Goal: Task Accomplishment & Management: Complete application form

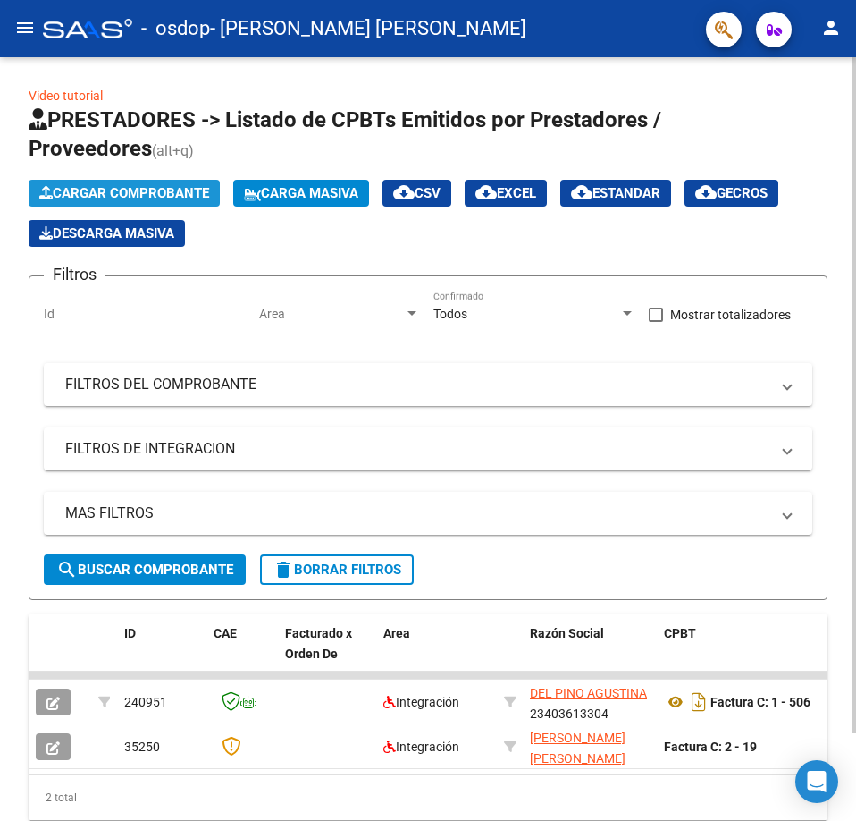
click at [122, 183] on button "Cargar Comprobante" at bounding box center [124, 193] width 191 height 27
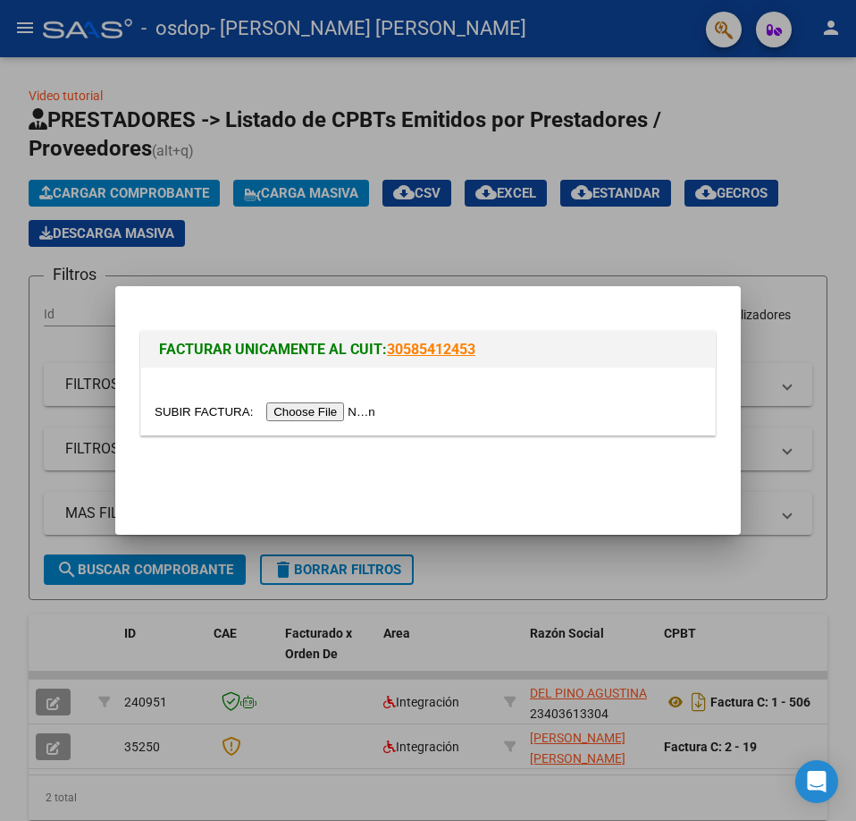
click at [333, 413] on input "file" at bounding box center [268, 411] width 226 height 19
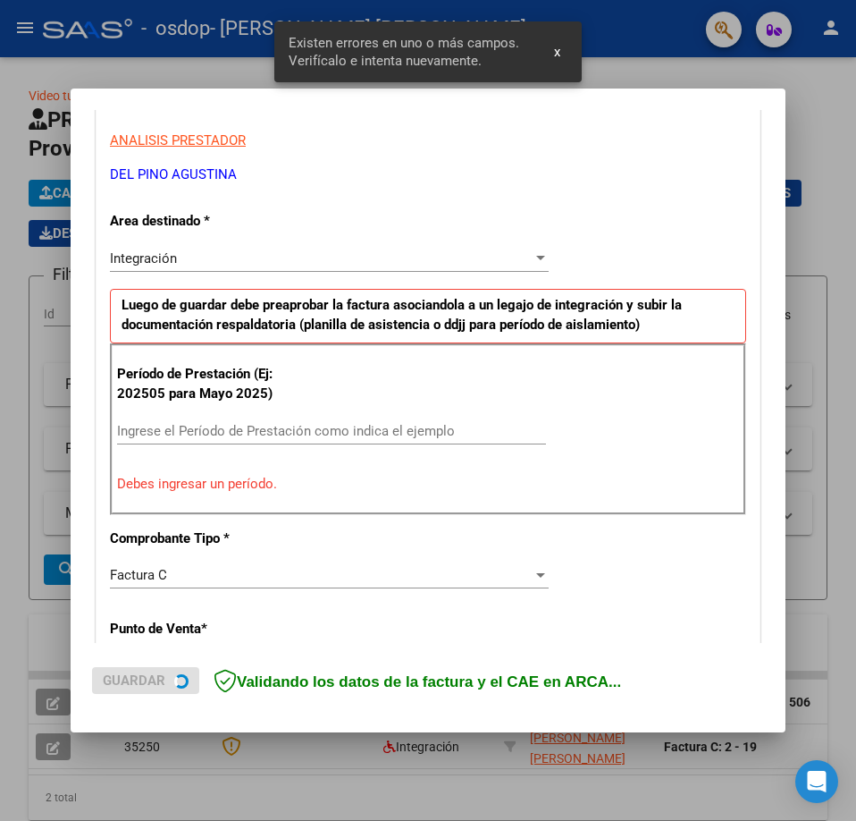
scroll to position [323, 0]
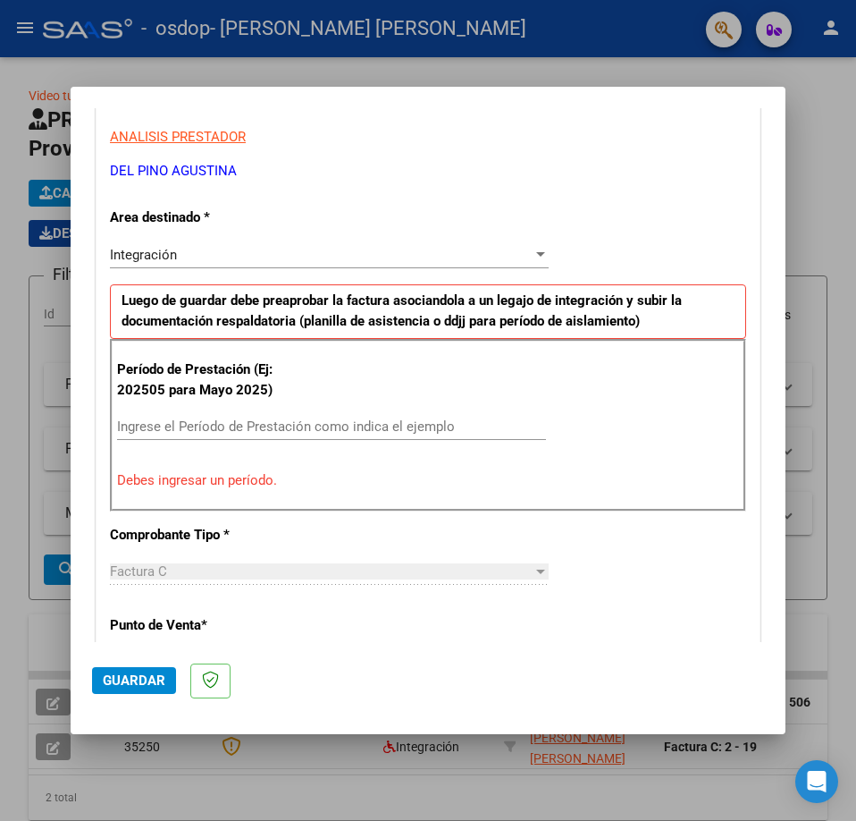
click at [348, 431] on input "Ingrese el Período de Prestación como indica el ejemplo" at bounding box center [331, 426] width 429 height 16
click at [539, 437] on div "Período de Prestación (Ej: 202505 para [DATE]) 092025 Ingrese el Período de Pre…" at bounding box center [428, 425] width 637 height 172
click at [349, 432] on input "092025" at bounding box center [331, 426] width 429 height 16
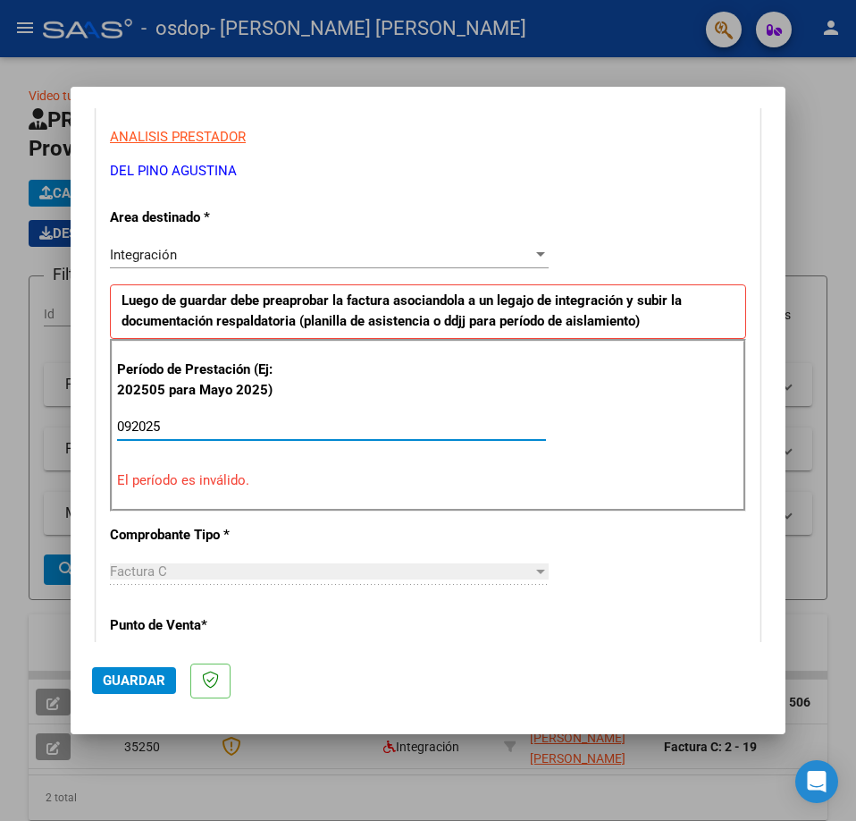
drag, startPoint x: 349, startPoint y: 432, endPoint x: 62, endPoint y: 451, distance: 287.6
click at [62, 451] on div "COMPROBANTE VER COMPROBANTE El comprobante fue leído exitosamente. DATOS DEL CO…" at bounding box center [428, 410] width 856 height 821
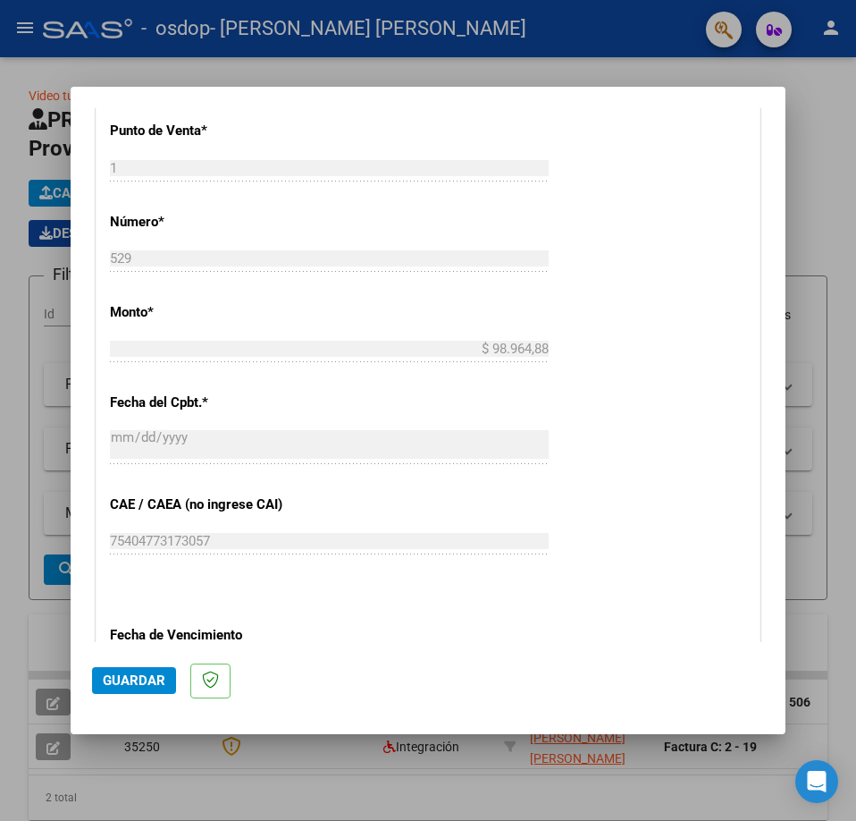
scroll to position [1038, 0]
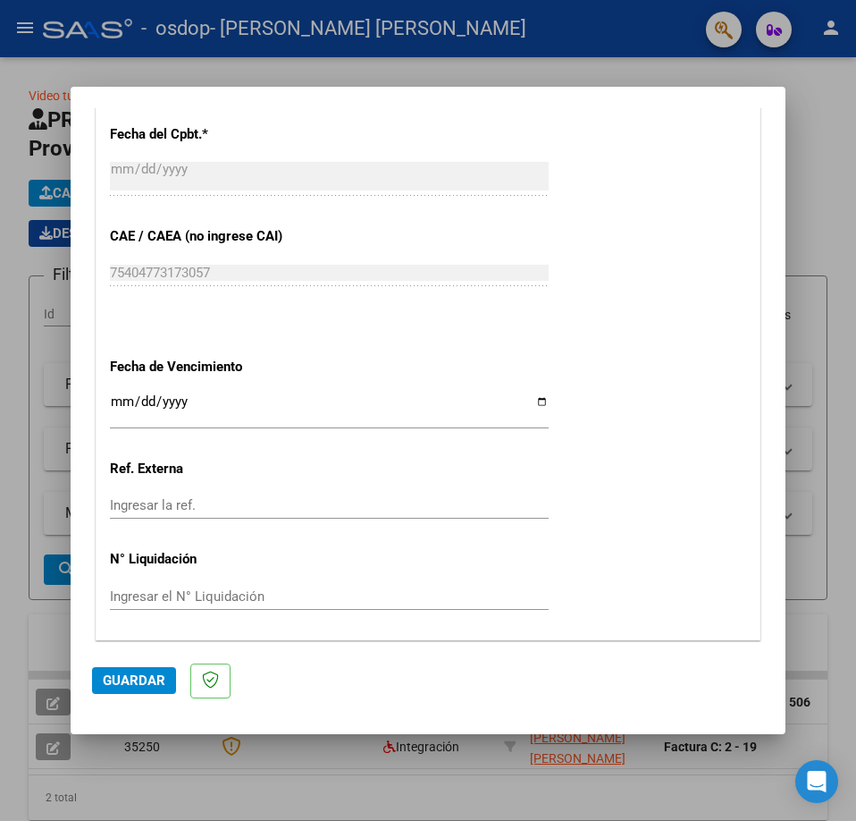
type input "202509"
click at [534, 408] on input "Ingresar la fecha" at bounding box center [329, 408] width 439 height 29
type input "[DATE]"
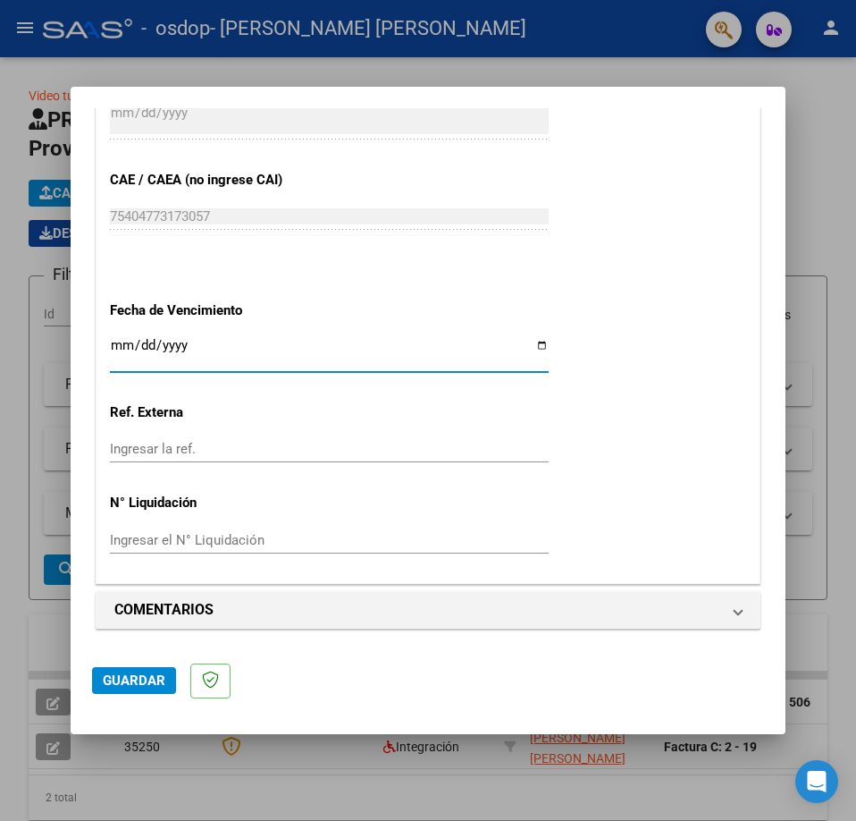
click at [112, 679] on span "Guardar" at bounding box center [134, 680] width 63 height 16
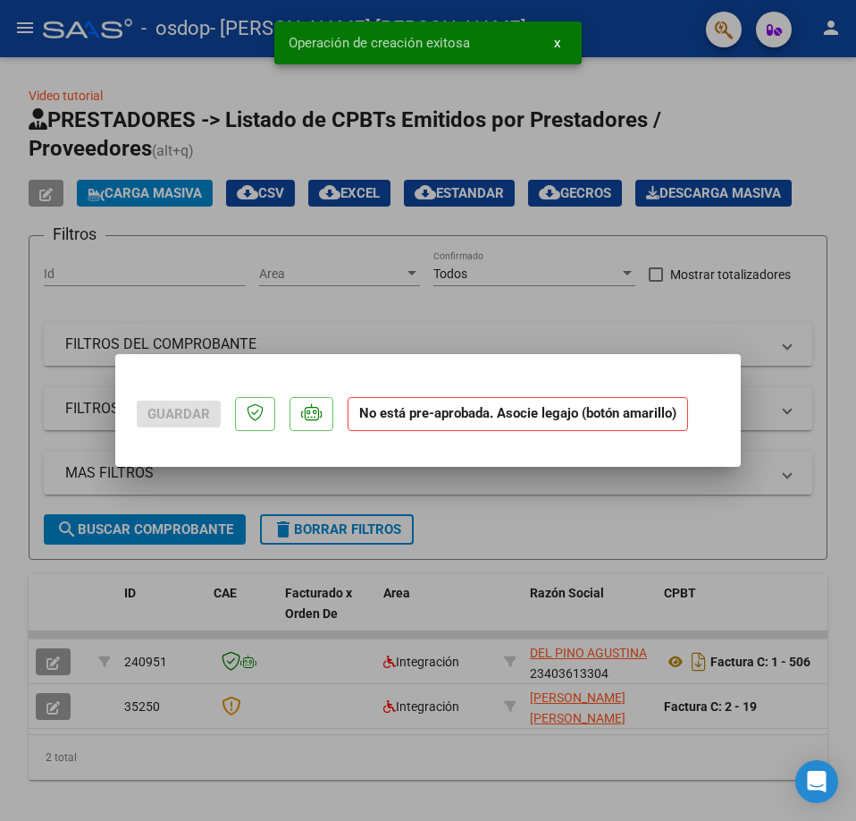
scroll to position [0, 0]
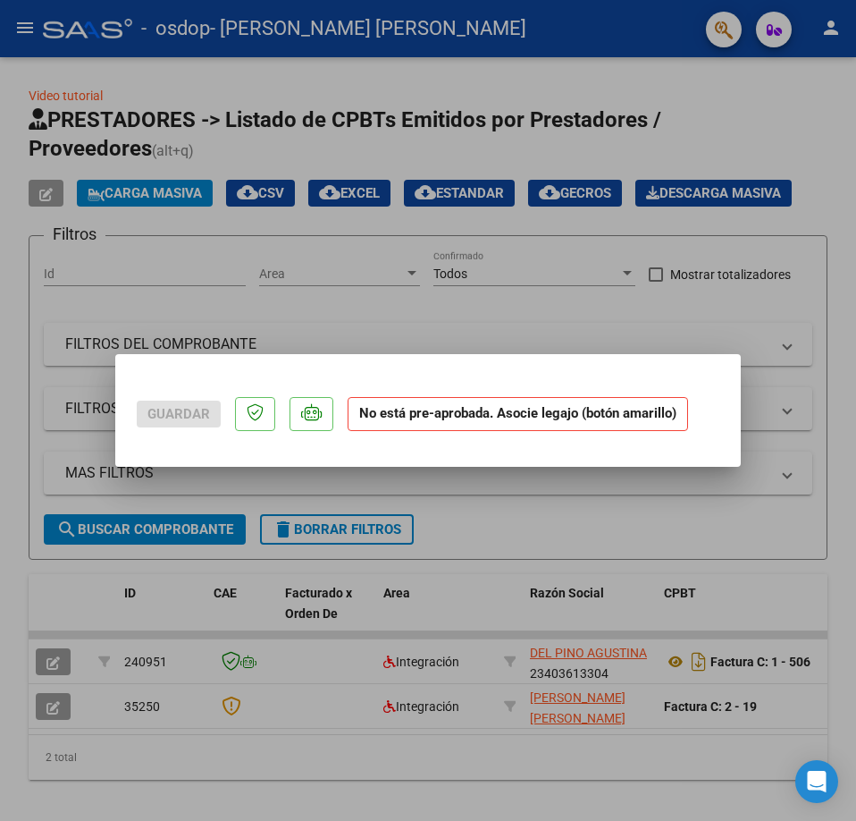
click at [705, 563] on div at bounding box center [428, 410] width 856 height 821
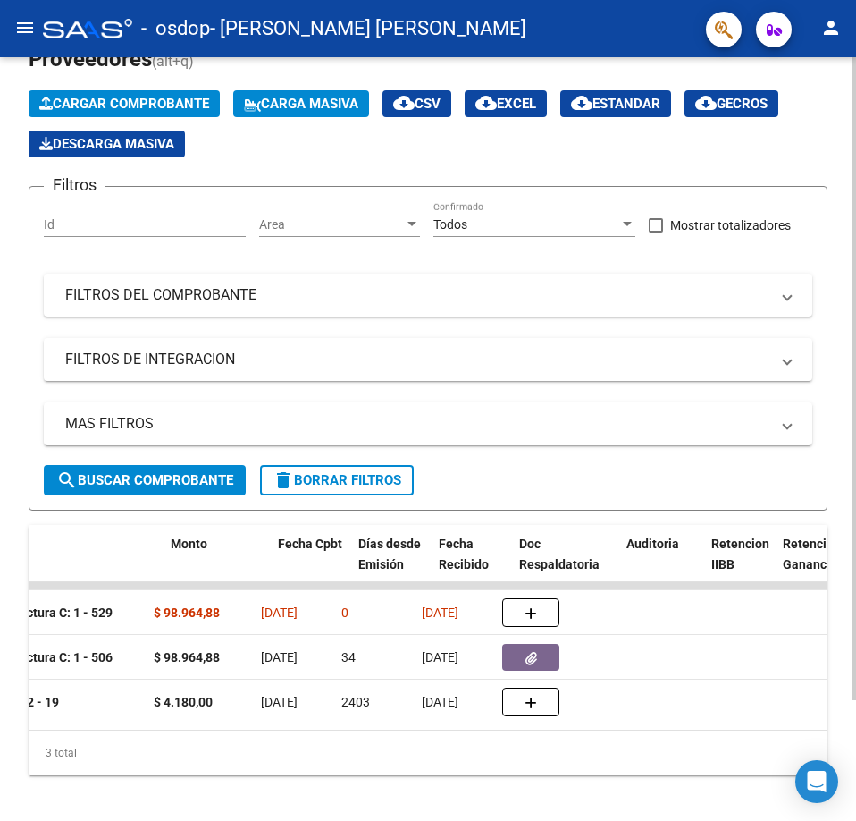
scroll to position [0, 654]
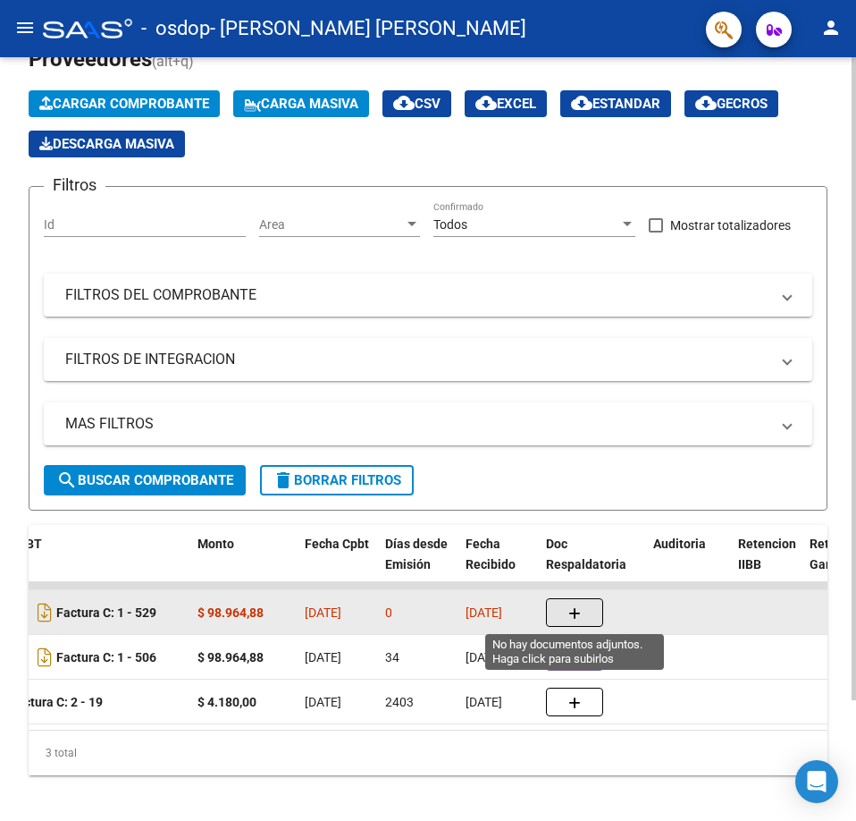
click at [575, 607] on icon "button" at bounding box center [575, 613] width 13 height 13
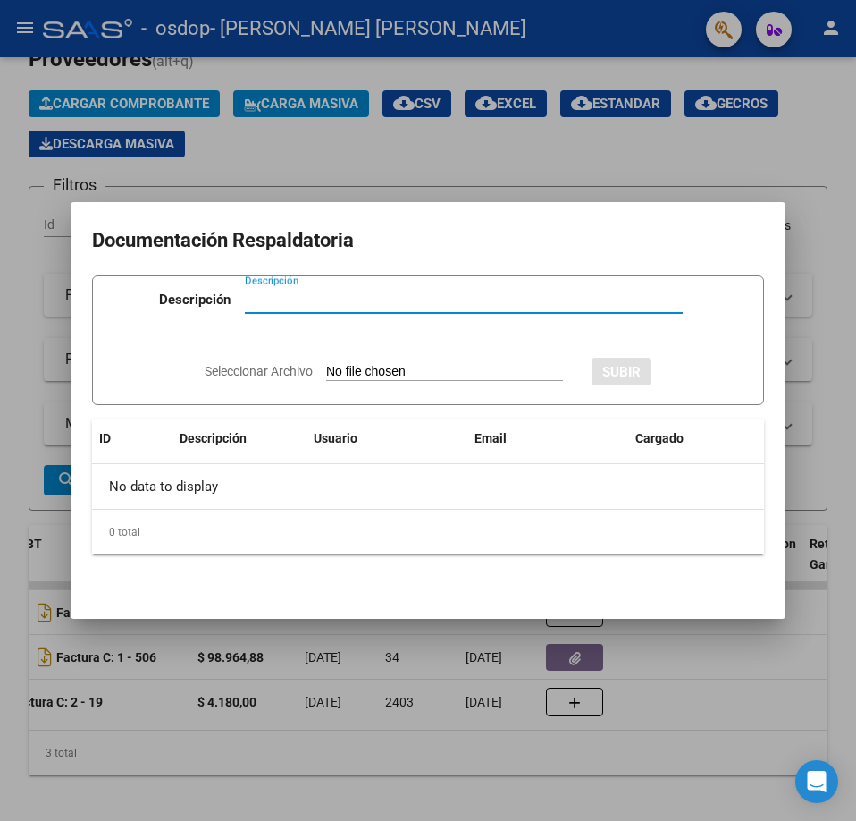
click at [311, 299] on input "Descripción" at bounding box center [464, 299] width 438 height 16
type input "a"
type input "Asistencia Septiembre 2025"
click at [399, 361] on div "Seleccionar Archivo SUBIR" at bounding box center [428, 369] width 447 height 52
click at [410, 376] on input "Seleccionar Archivo" at bounding box center [444, 372] width 237 height 17
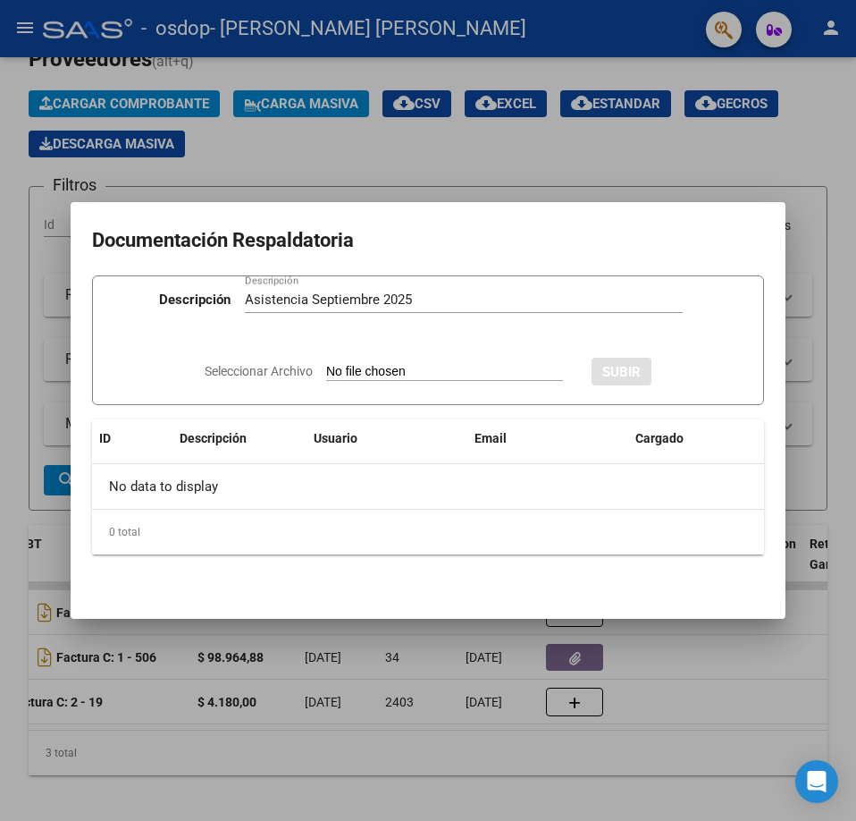
type input "C:\fakepath\Asistencia [PERSON_NAME] [DATE].pdf"
click at [688, 373] on span "SUBIR" at bounding box center [670, 372] width 38 height 16
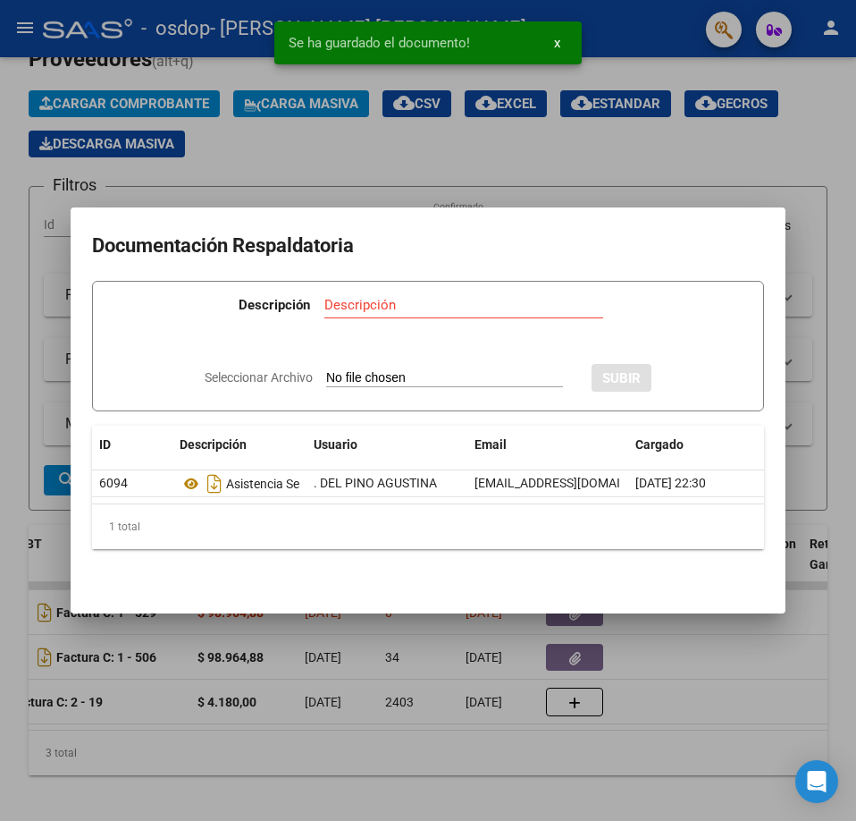
click at [477, 283] on div "Descripción Descripción" at bounding box center [428, 309] width 635 height 54
click at [471, 300] on input "Descripción" at bounding box center [464, 305] width 279 height 16
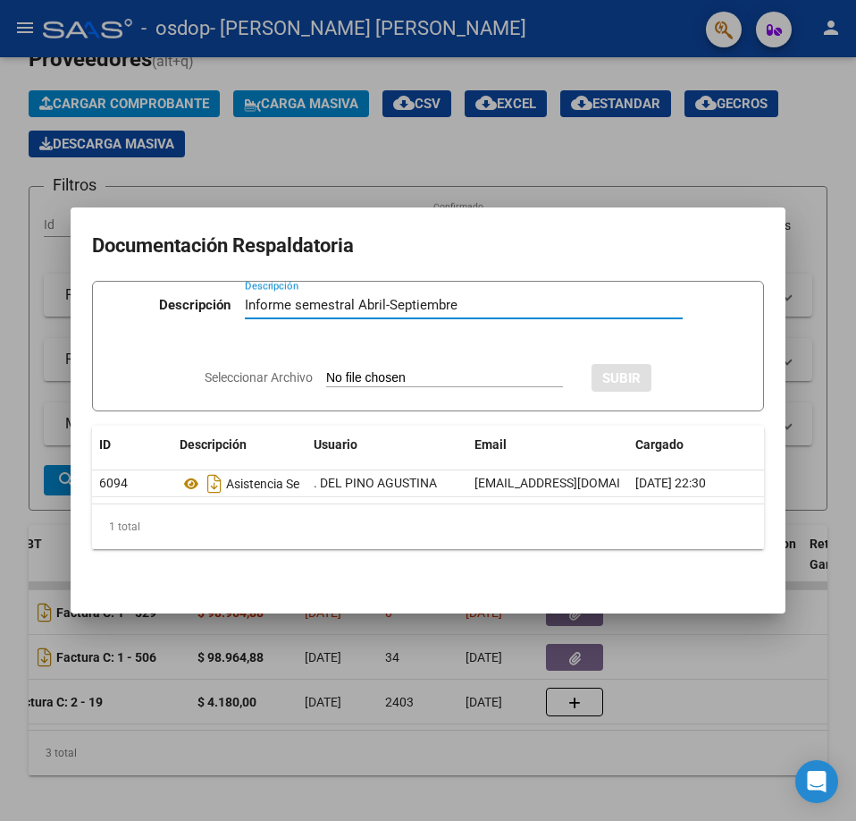
type input "Informe semestral Abril-Septiembre"
click at [411, 373] on input "Seleccionar Archivo" at bounding box center [444, 378] width 237 height 17
type input "C:\fakepath\Informe semestral [DATE] - Septiembre.pdf"
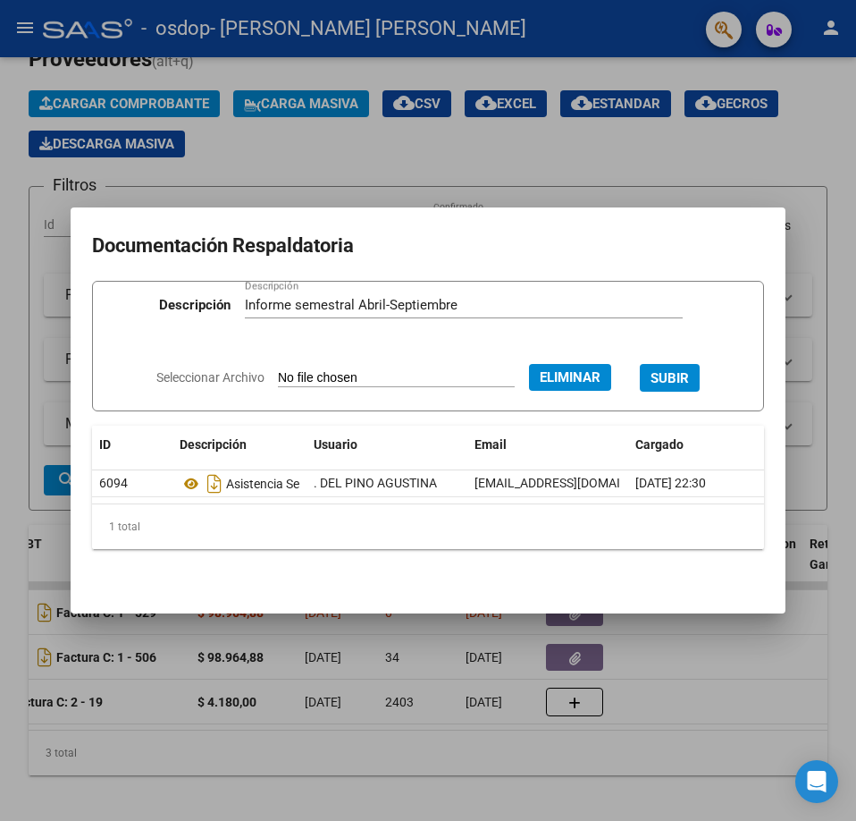
click at [682, 370] on span "SUBIR" at bounding box center [670, 378] width 38 height 16
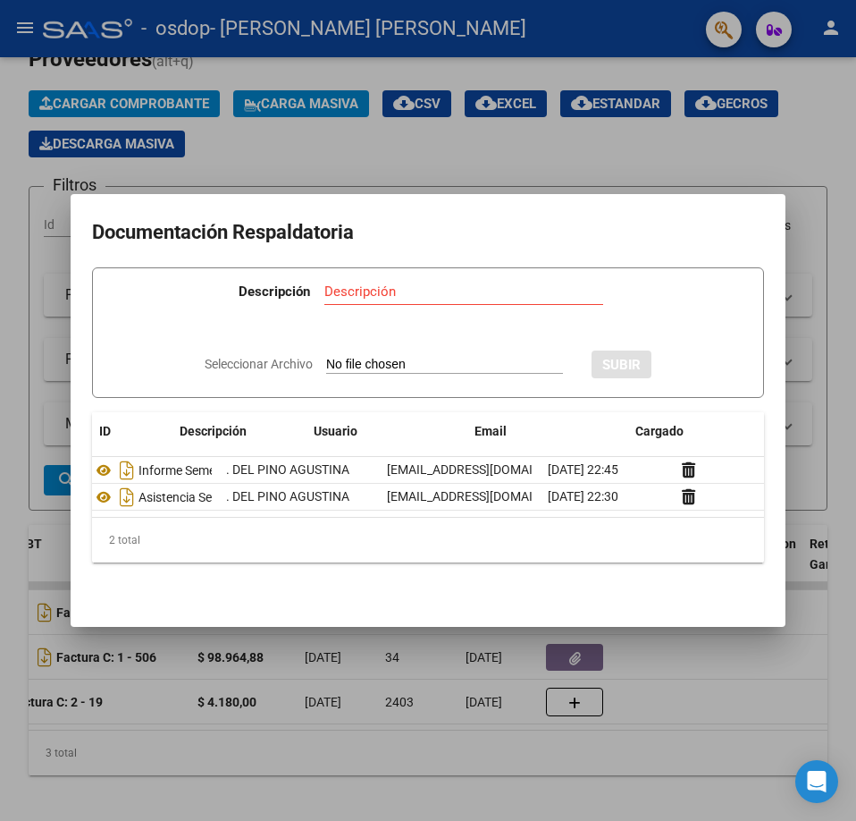
scroll to position [0, 0]
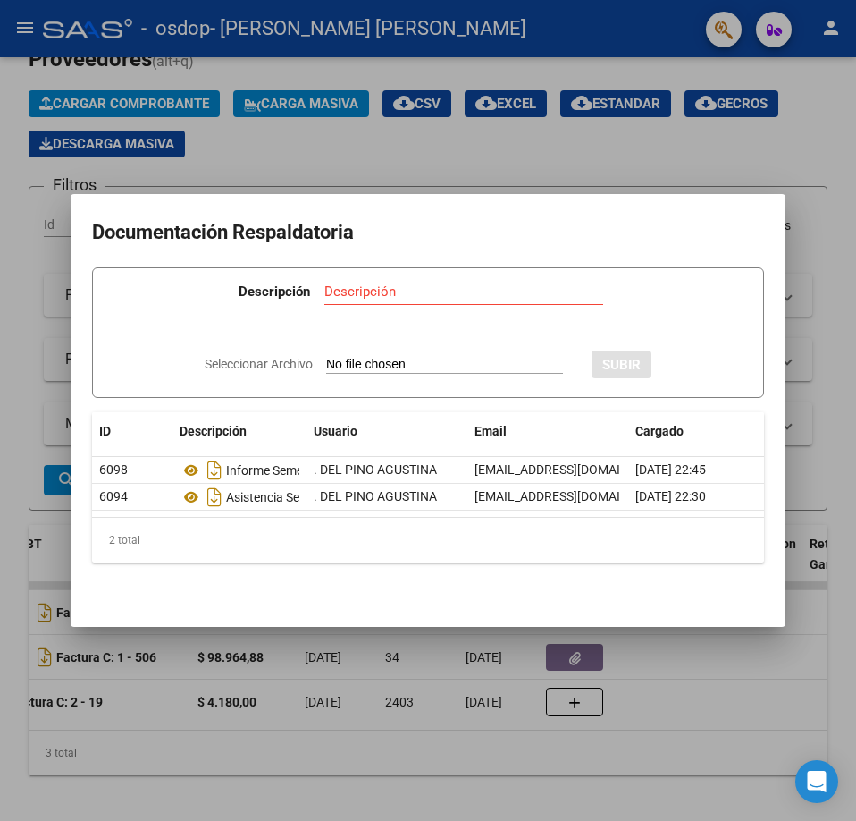
click at [610, 156] on div at bounding box center [428, 410] width 856 height 821
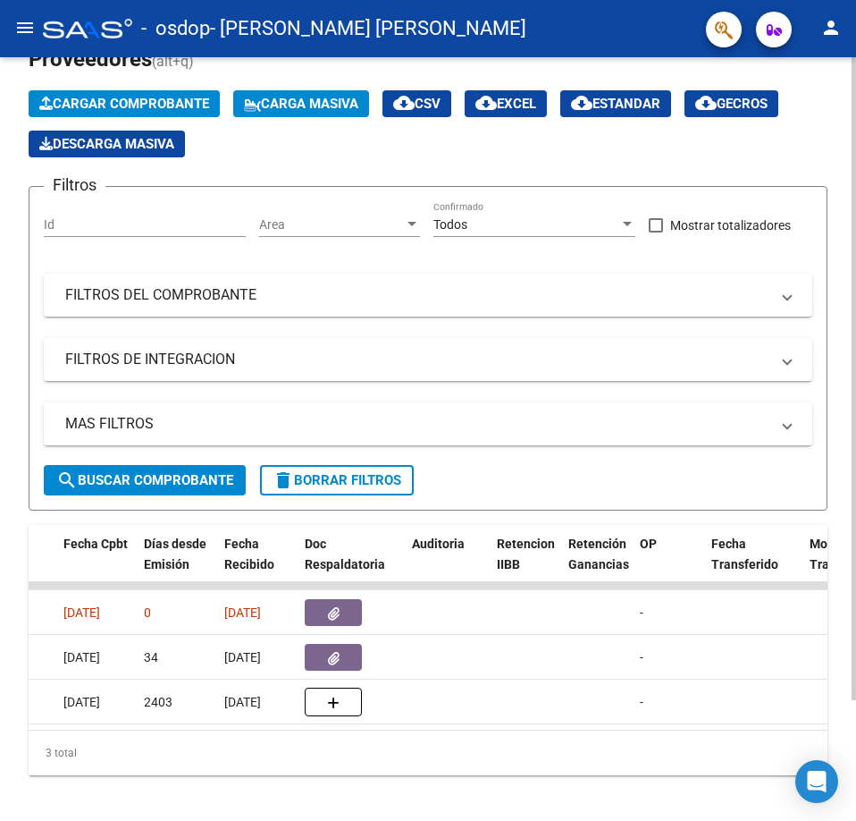
scroll to position [0, 989]
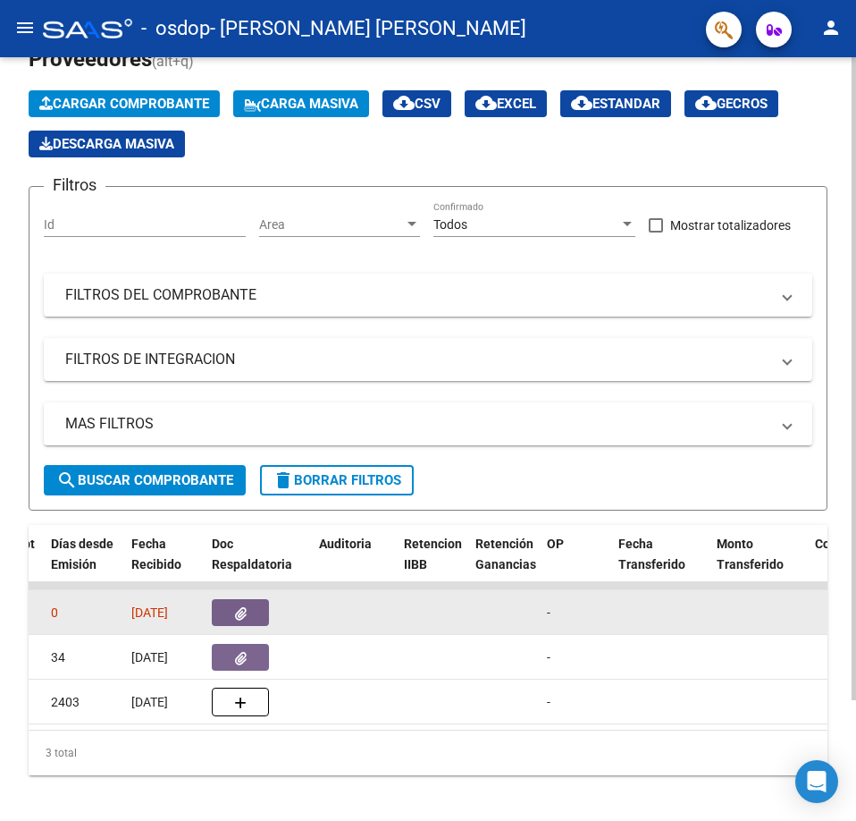
click at [246, 628] on datatable-body-cell at bounding box center [258, 612] width 107 height 44
click at [247, 620] on button "button" at bounding box center [240, 612] width 57 height 27
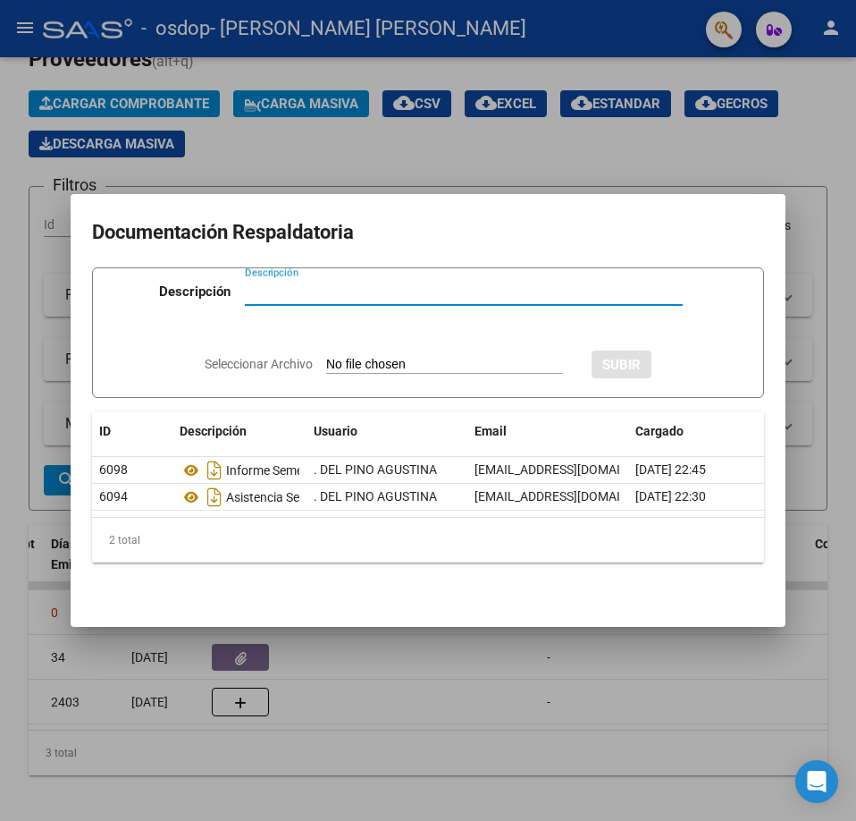
click at [443, 686] on div at bounding box center [428, 410] width 856 height 821
